Goal: Navigation & Orientation: Understand site structure

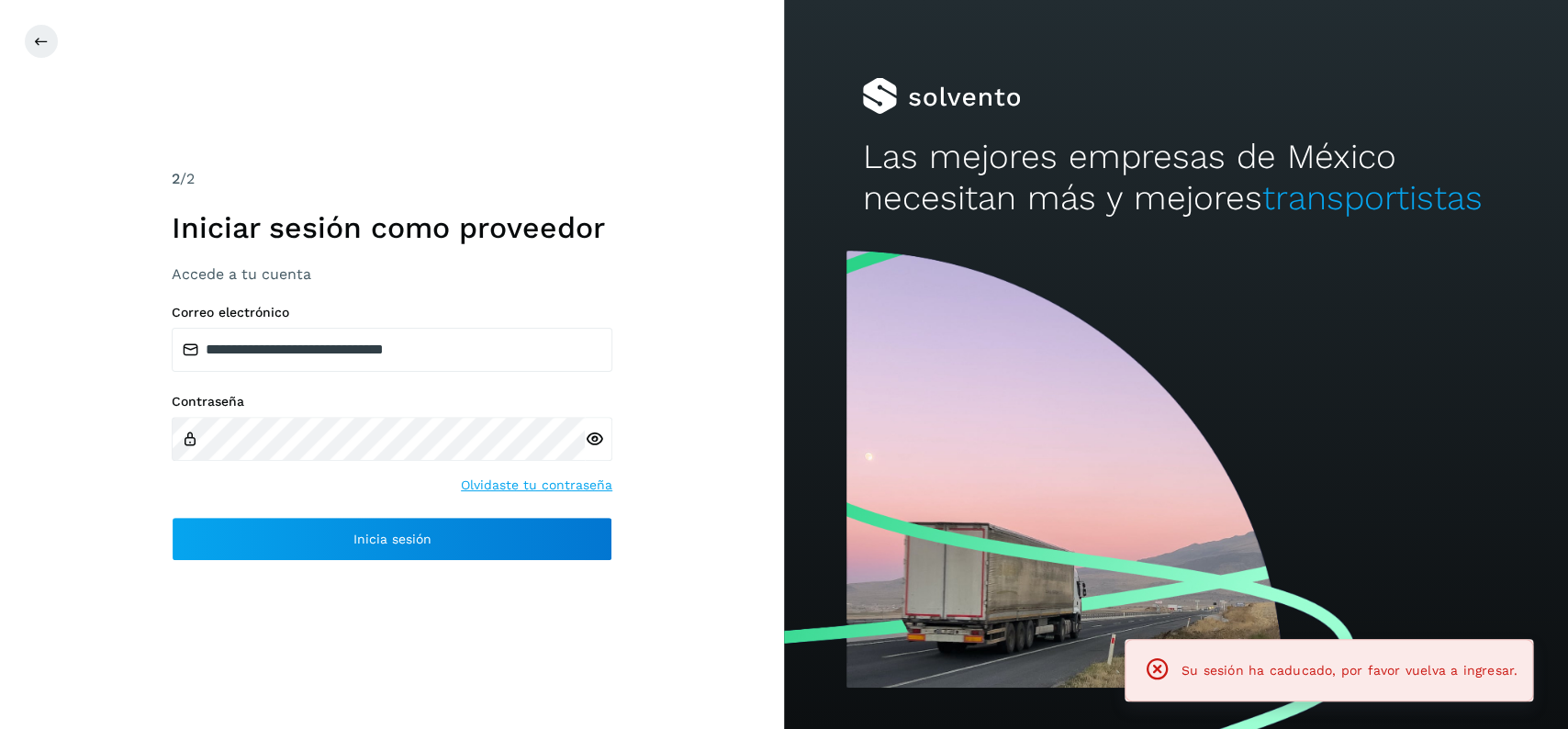
click at [597, 514] on div "**********" at bounding box center [392, 432] width 440 height 256
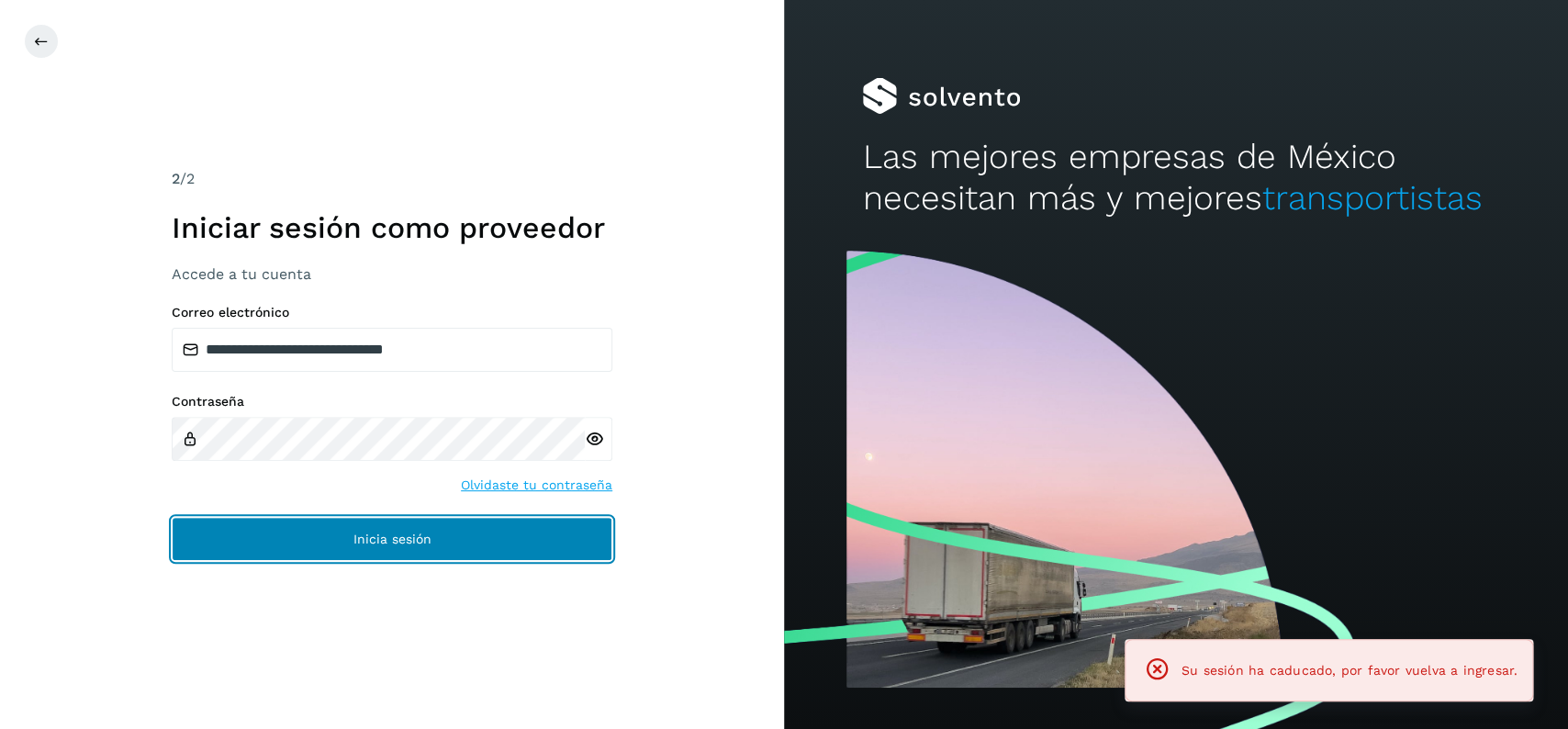
click at [592, 531] on button "Inicia sesión" at bounding box center [392, 539] width 440 height 44
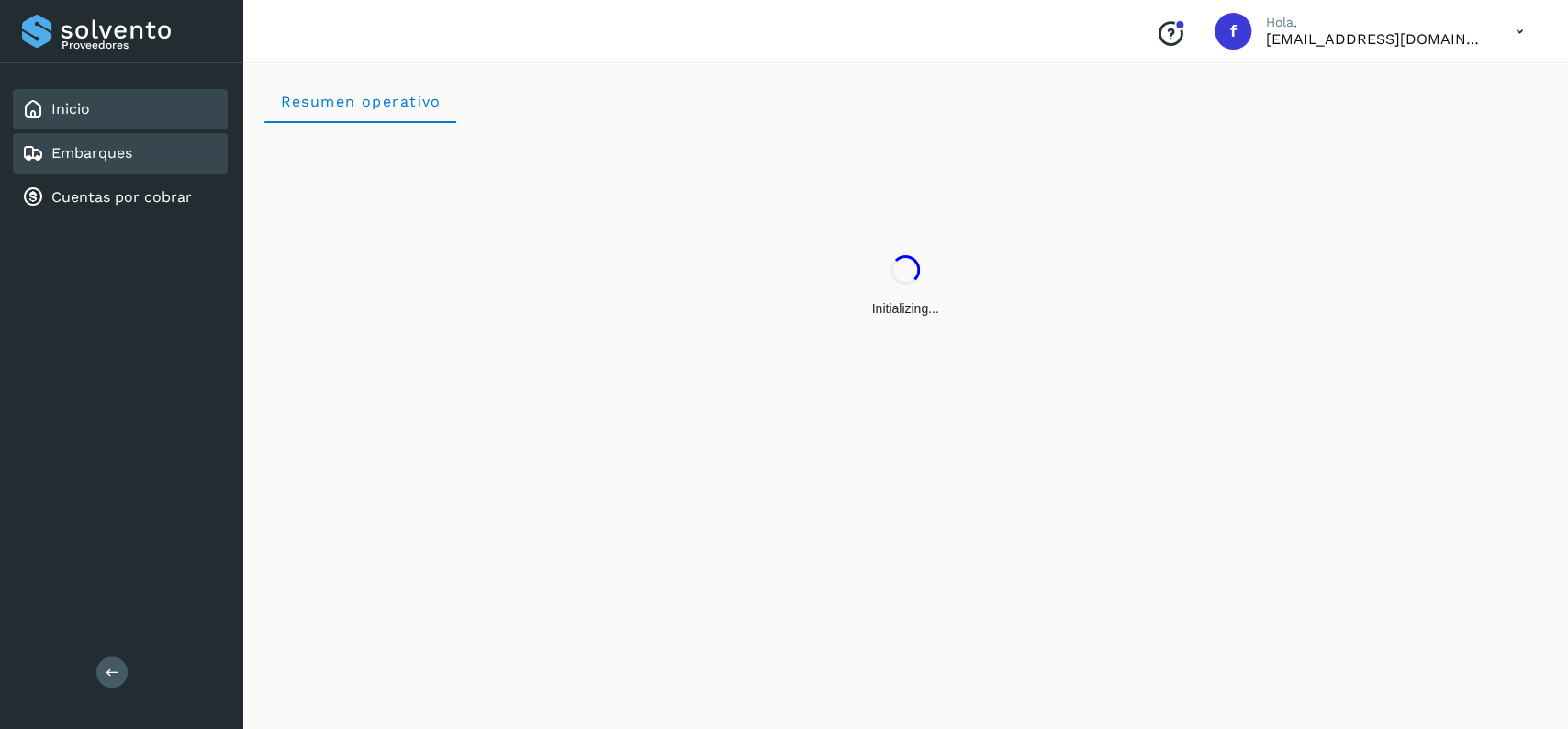
click at [174, 160] on div "Embarques" at bounding box center [120, 154] width 215 height 41
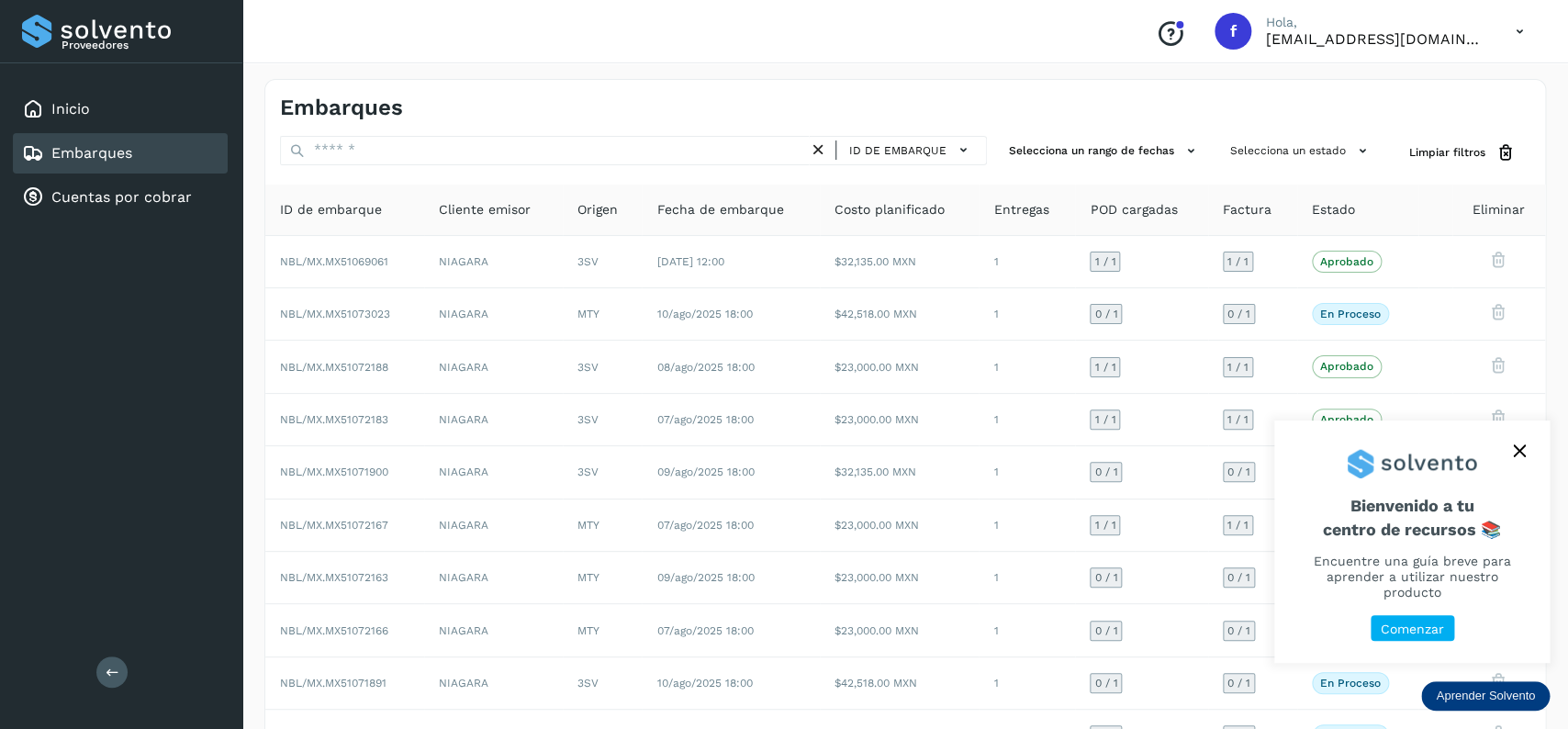
click at [1517, 464] on button "close," at bounding box center [1519, 451] width 28 height 28
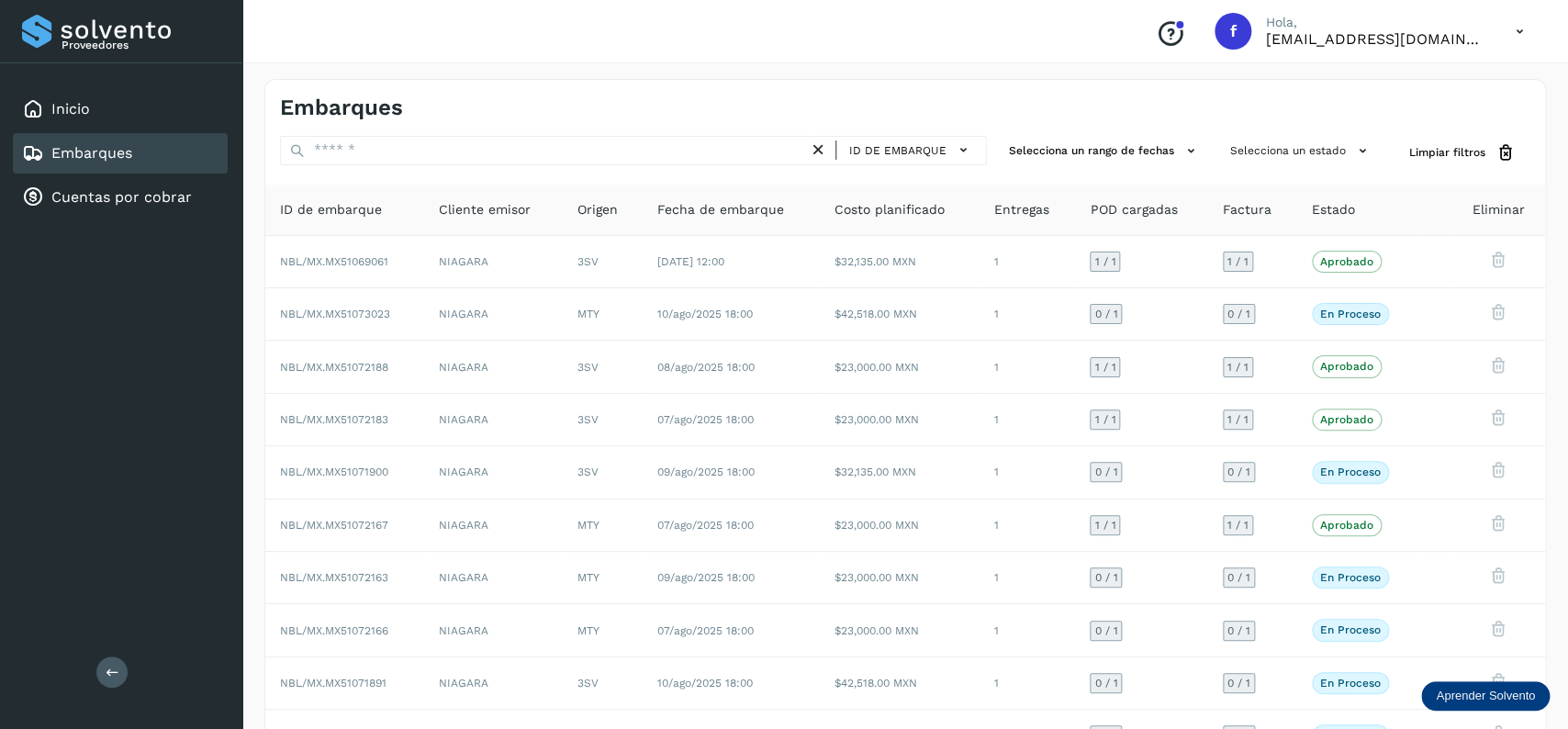
click at [87, 147] on link "Embarques" at bounding box center [92, 153] width 80 height 18
click at [138, 186] on div "Cuentas por cobrar" at bounding box center [107, 197] width 170 height 22
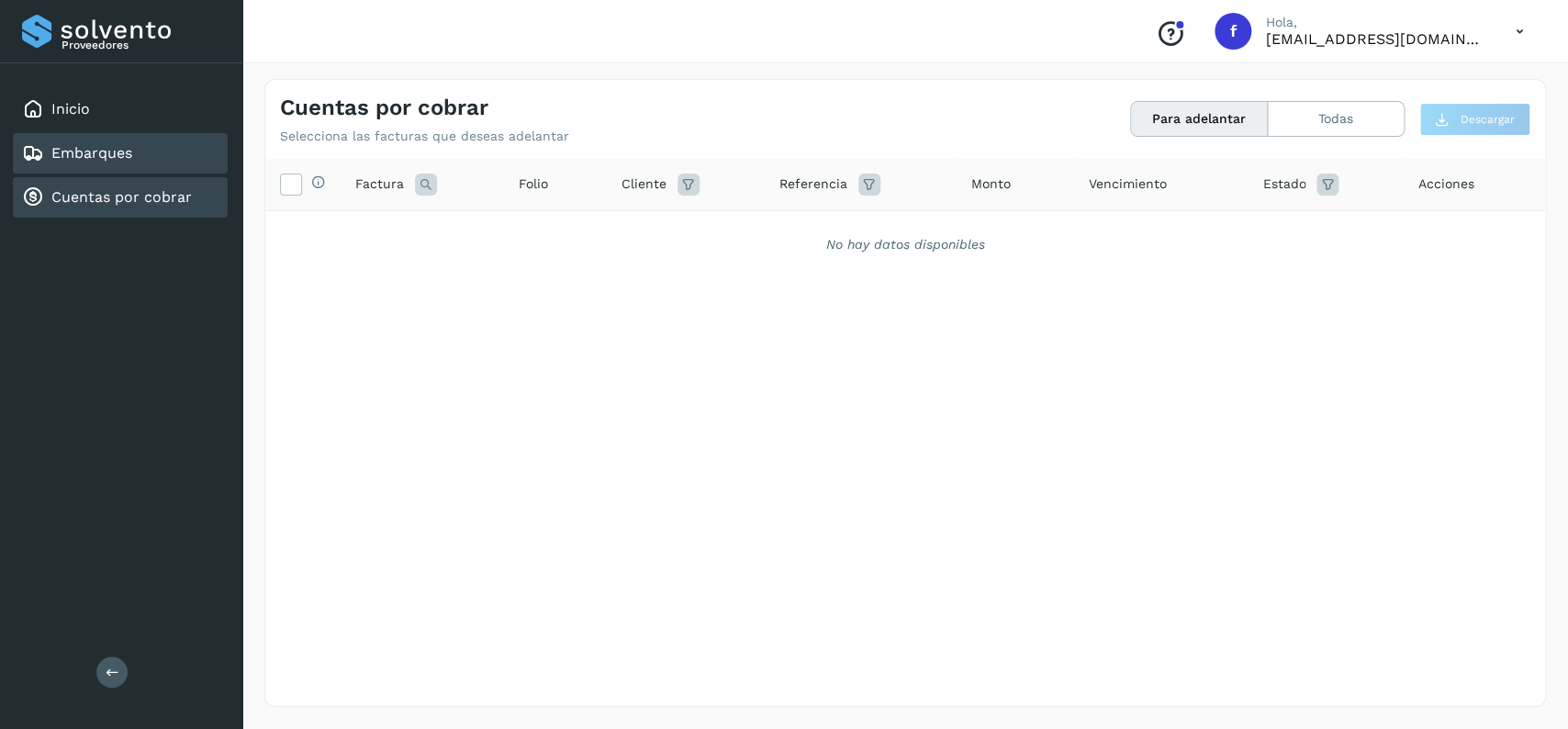
click at [154, 152] on div "Embarques" at bounding box center [120, 154] width 215 height 41
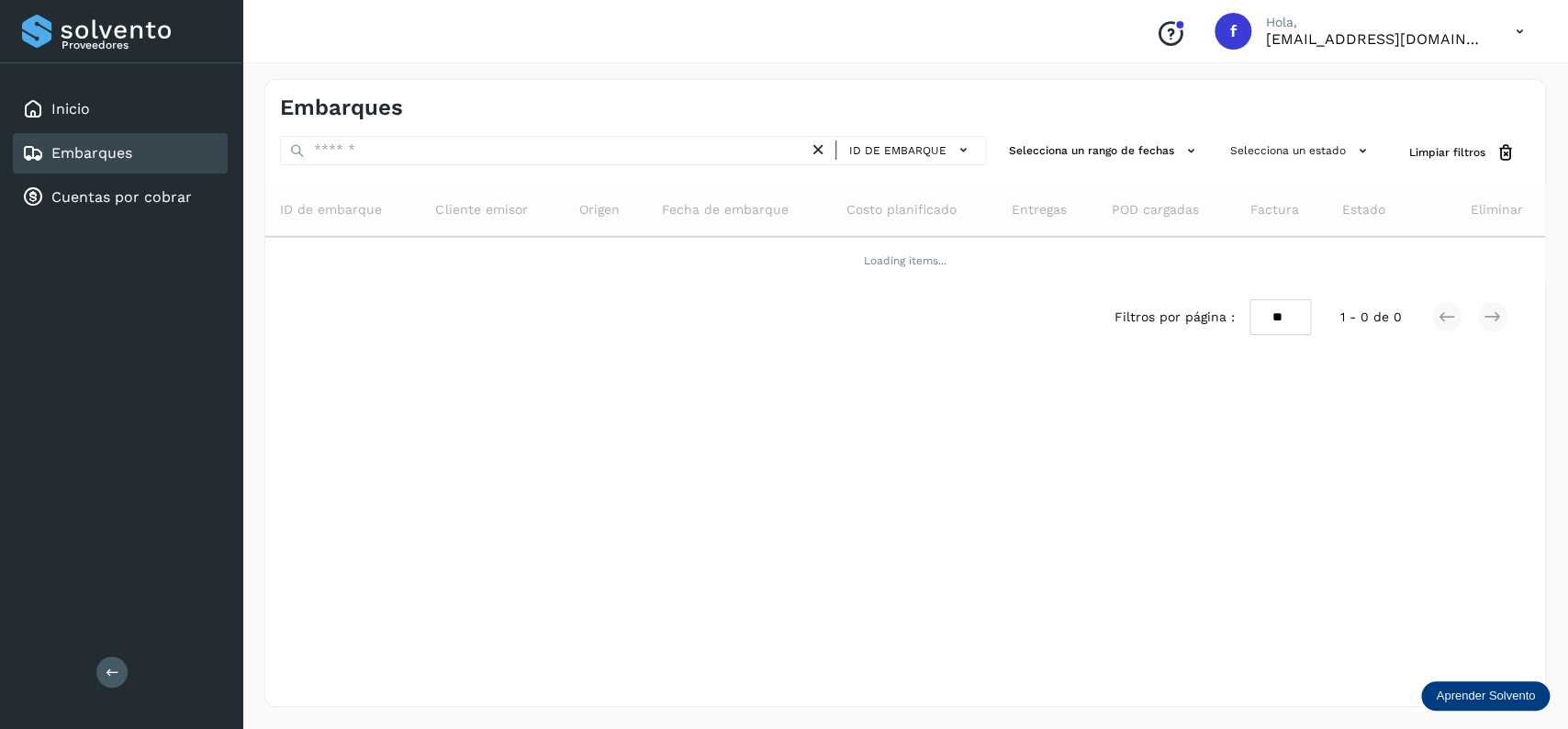
click at [153, 152] on div "Embarques" at bounding box center [120, 154] width 215 height 41
click at [161, 129] on div "Inicio Embarques Cuentas por cobrar" at bounding box center [121, 153] width 242 height 180
click at [164, 122] on div "Inicio" at bounding box center [120, 109] width 215 height 41
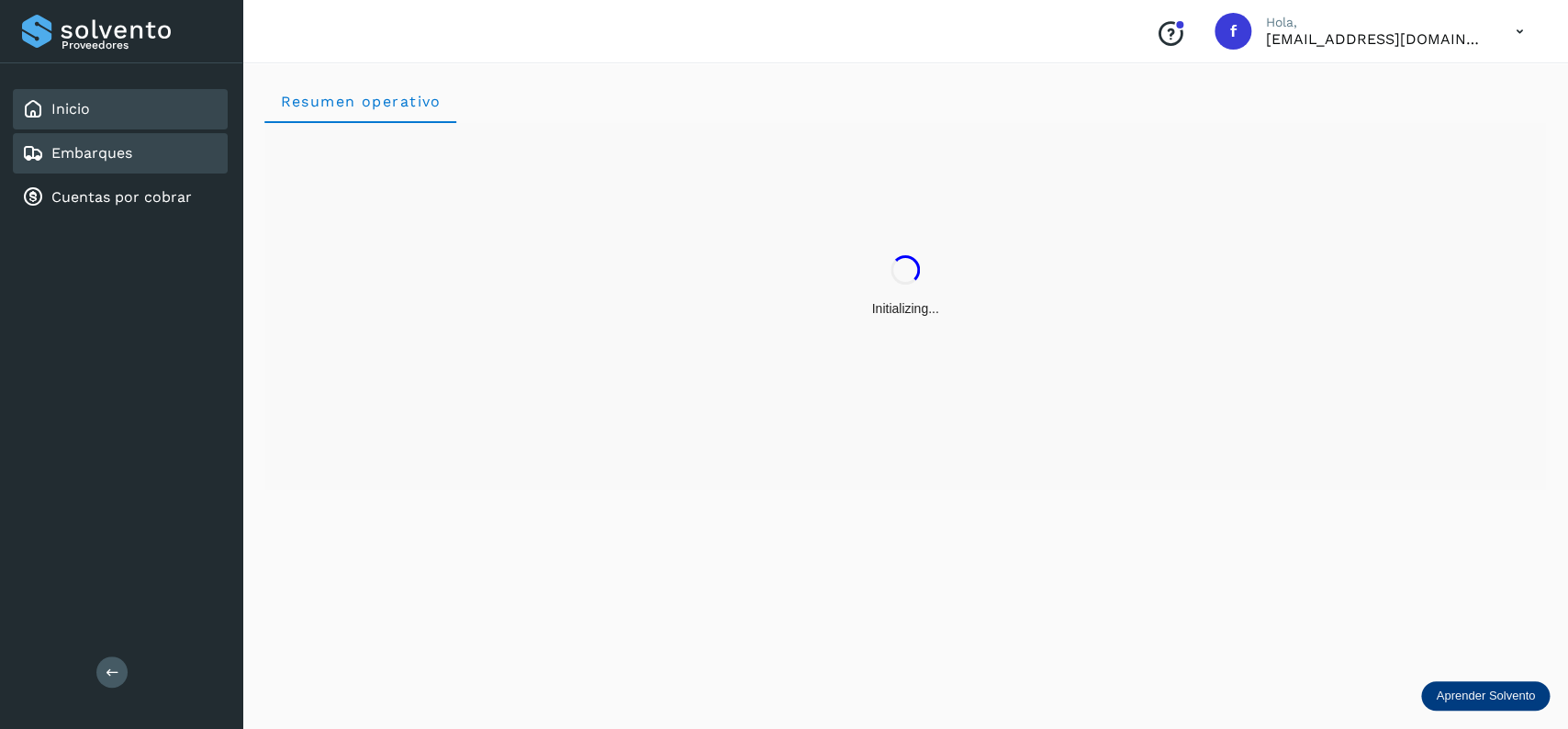
click at [156, 143] on div "Embarques" at bounding box center [120, 154] width 215 height 41
